Goal: Task Accomplishment & Management: Manage account settings

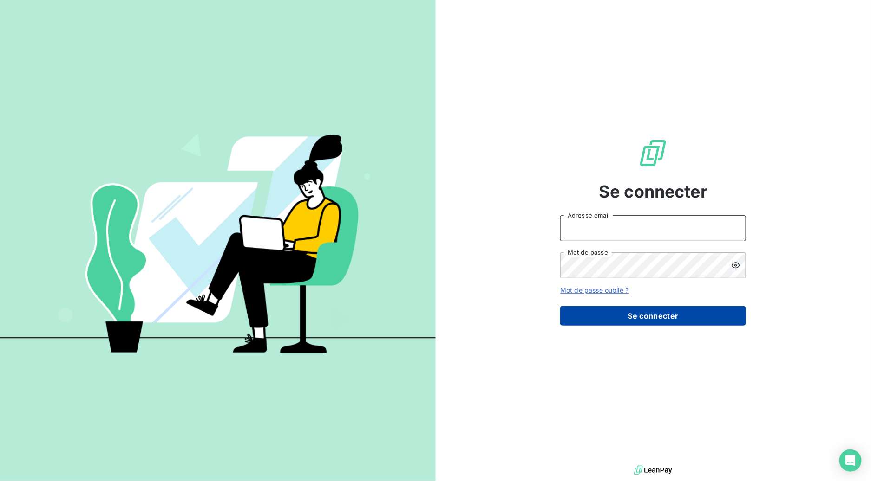
type input "jonathan.rejaud@wel.fr"
click at [631, 313] on button "Se connecter" at bounding box center [653, 315] width 186 height 19
